Goal: Task Accomplishment & Management: Manage account settings

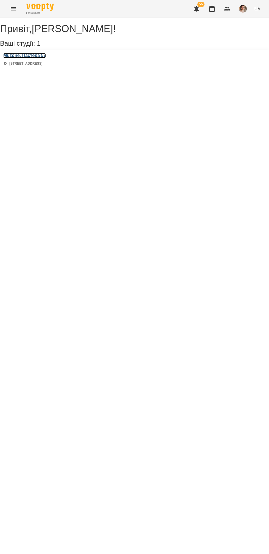
click at [46, 58] on h3 "Muzone, Пастера 52" at bounding box center [24, 55] width 43 height 5
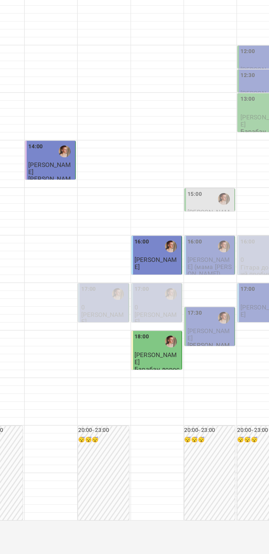
click at [215, 279] on div "16:00" at bounding box center [214, 272] width 32 height 13
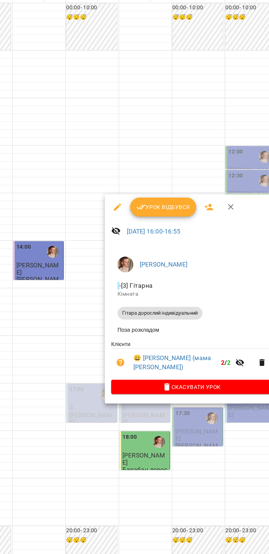
click at [106, 200] on div at bounding box center [134, 277] width 269 height 554
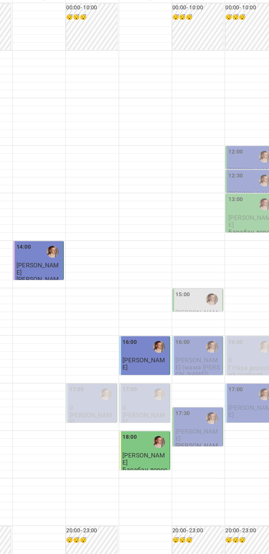
click at [217, 338] on span "[PERSON_NAME]" at bounding box center [213, 334] width 30 height 10
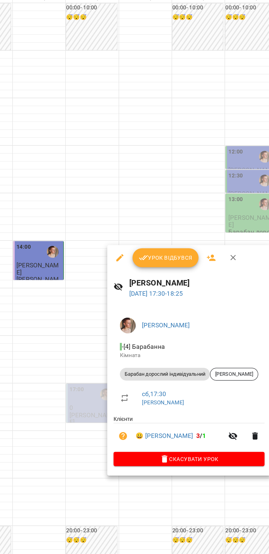
click at [107, 175] on div at bounding box center [134, 277] width 269 height 554
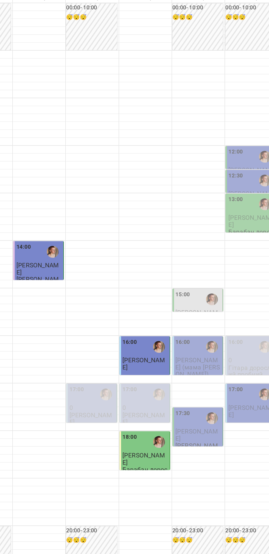
click at [210, 246] on div "15:00" at bounding box center [214, 239] width 32 height 13
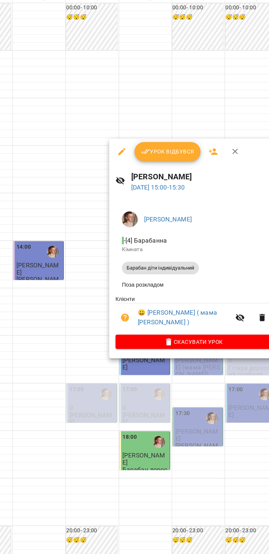
click at [95, 180] on div at bounding box center [134, 277] width 269 height 554
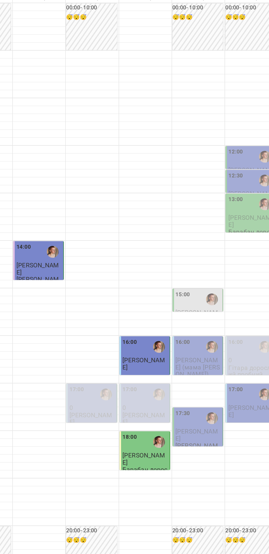
click at [219, 246] on div at bounding box center [223, 239] width 13 height 13
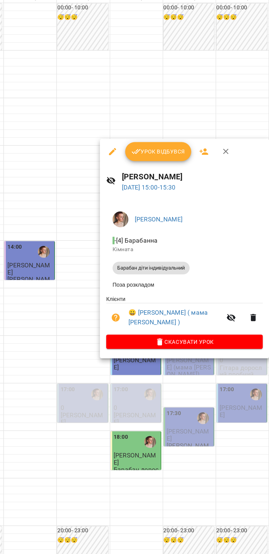
click at [123, 290] on div at bounding box center [134, 277] width 269 height 554
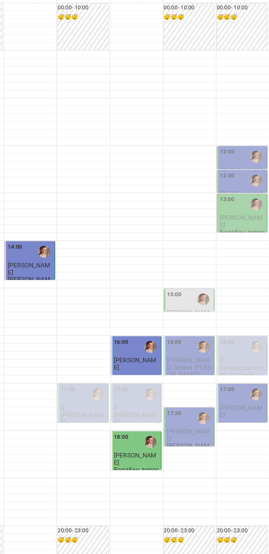
click at [220, 244] on img "Михайло" at bounding box center [223, 239] width 8 height 8
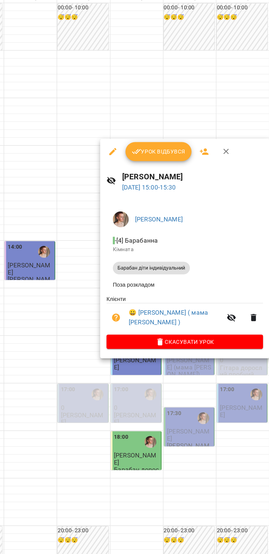
click at [135, 296] on div at bounding box center [134, 277] width 269 height 554
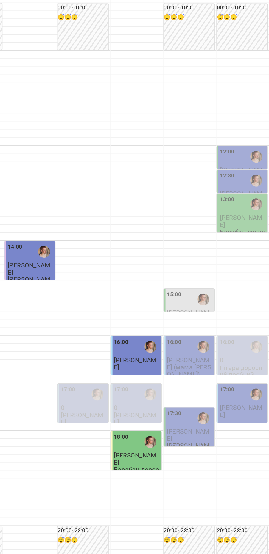
click at [221, 244] on img "Михайло" at bounding box center [223, 239] width 8 height 8
